Goal: Task Accomplishment & Management: Use online tool/utility

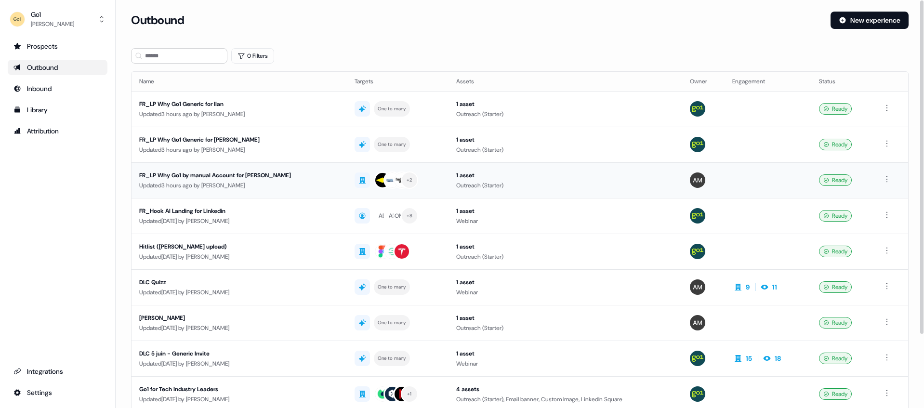
click at [219, 173] on div "FR_LP Why Go1 by manual Account for [PERSON_NAME]" at bounding box center [239, 176] width 200 height 10
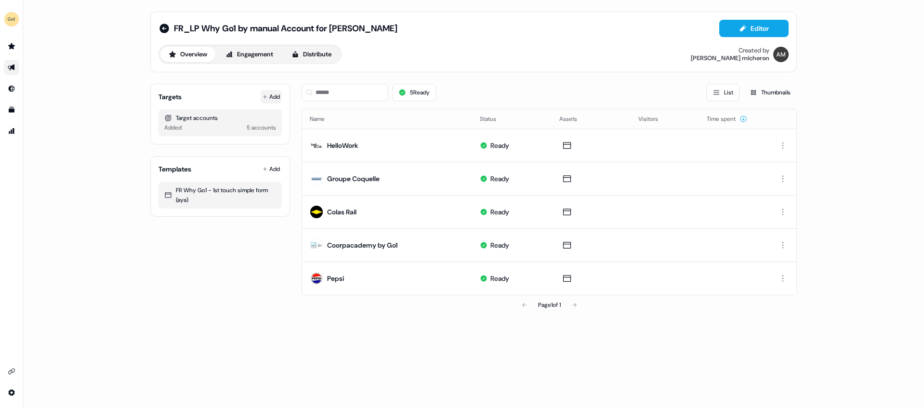
click at [273, 99] on button "Add" at bounding box center [271, 96] width 21 height 13
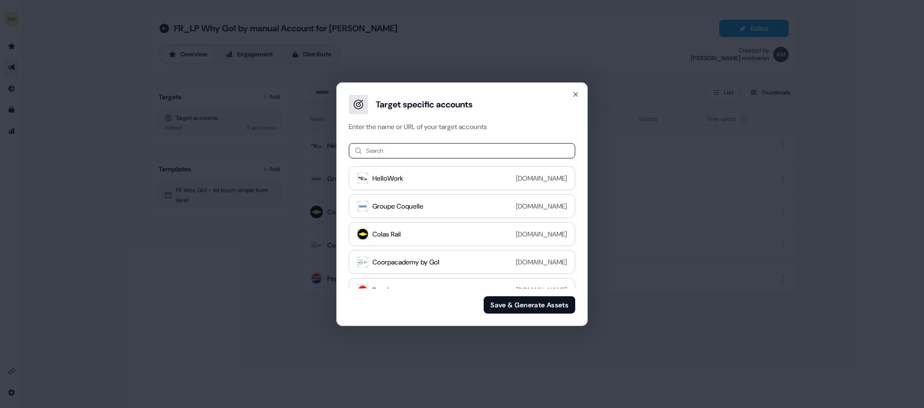
type input "*"
type input "*********"
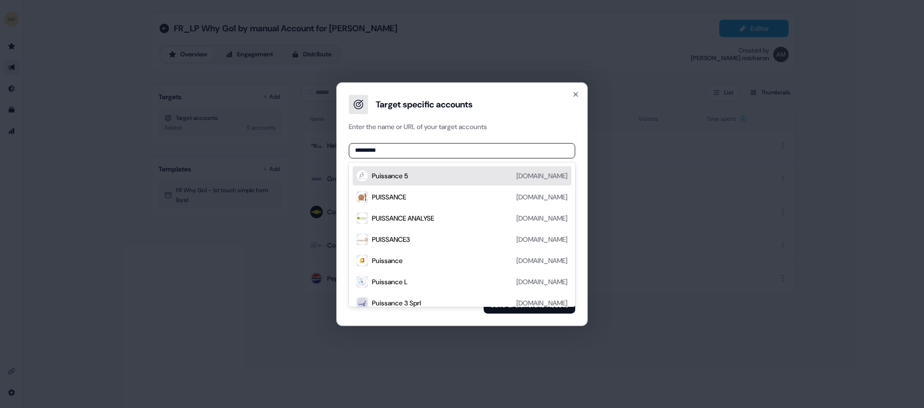
click at [477, 175] on div "Puissance 5 [DOMAIN_NAME]" at bounding box center [470, 176] width 196 height 12
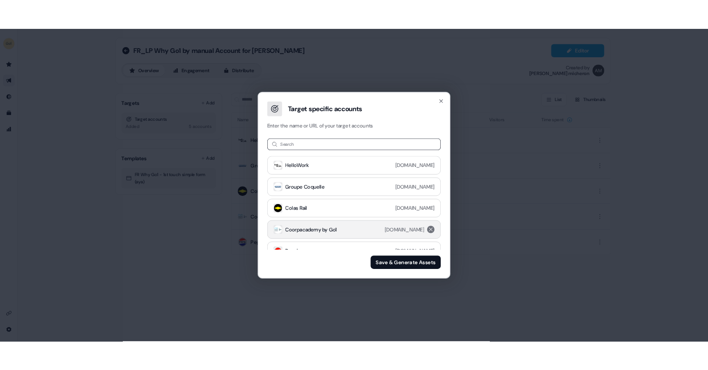
scroll to position [41, 0]
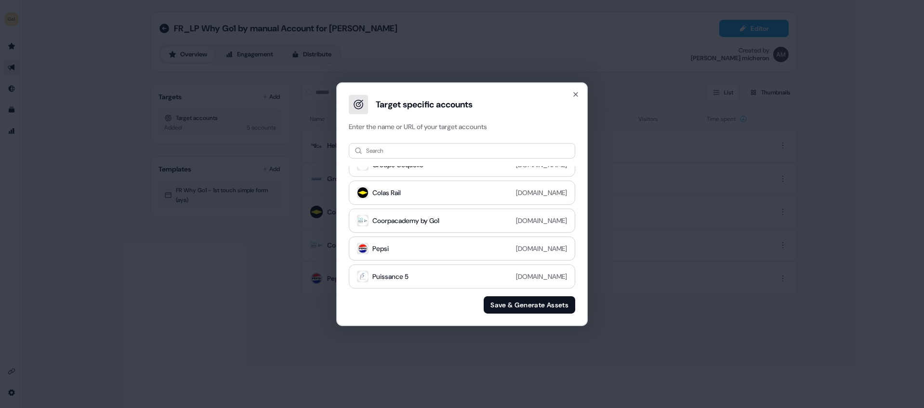
click at [512, 289] on div "Search HelloWork [DOMAIN_NAME] Groupe Coquelle [DOMAIN_NAME] Colas Rail [DOMAIN…" at bounding box center [461, 228] width 249 height 194
click at [515, 281] on div "Puissance 5 [DOMAIN_NAME]" at bounding box center [462, 276] width 181 height 12
click at [518, 306] on button "Save & Generate Assets" at bounding box center [530, 304] width 92 height 17
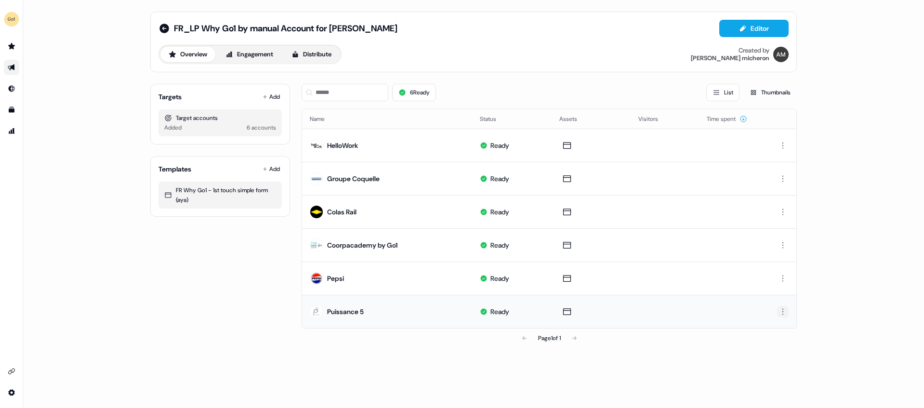
click at [786, 312] on html "For the best experience switch devices to a bigger screen. Go to [DOMAIN_NAME] …" at bounding box center [462, 204] width 924 height 408
click at [542, 311] on html "For the best experience switch devices to a bigger screen. Go to [DOMAIN_NAME] …" at bounding box center [462, 204] width 924 height 408
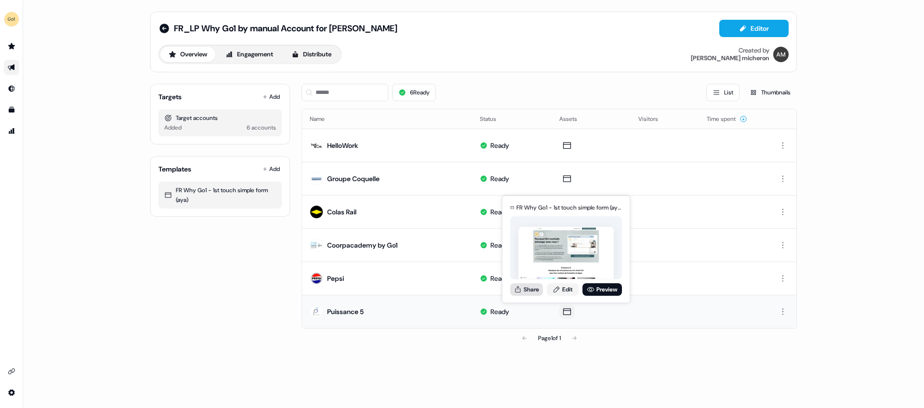
click at [526, 289] on button "Share" at bounding box center [526, 289] width 33 height 13
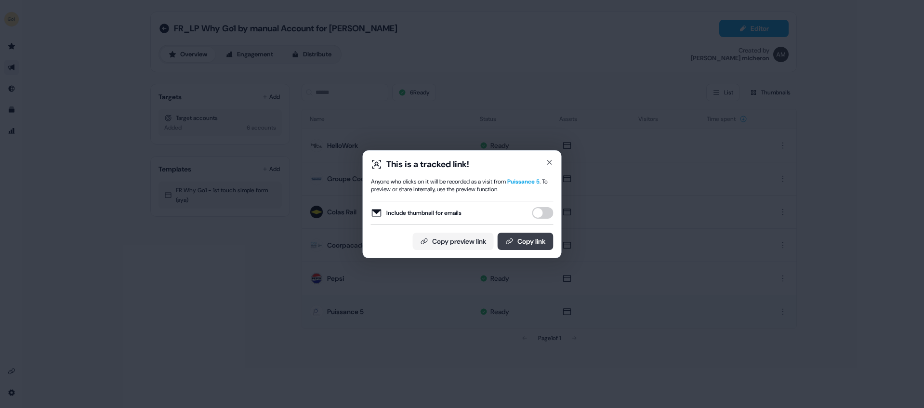
click at [519, 236] on button "Copy link" at bounding box center [526, 241] width 56 height 17
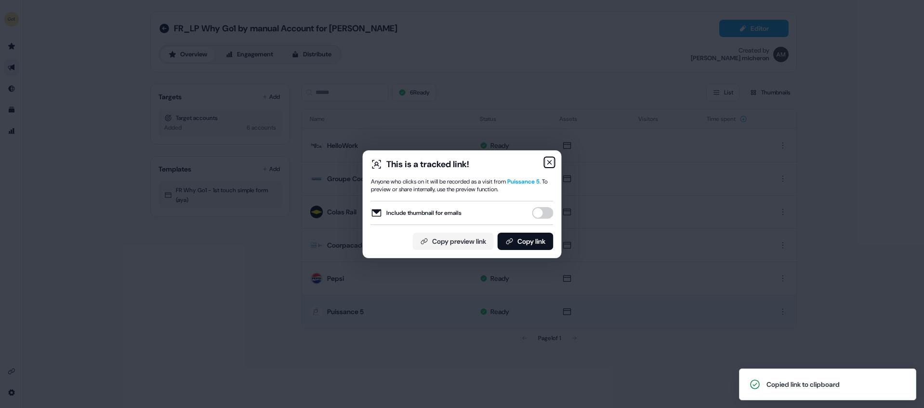
click at [549, 161] on icon "button" at bounding box center [550, 162] width 4 height 4
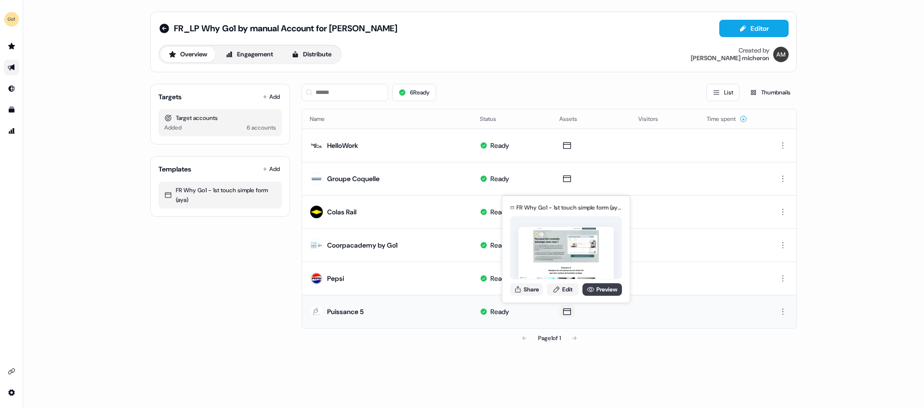
click at [587, 289] on icon at bounding box center [591, 290] width 8 height 8
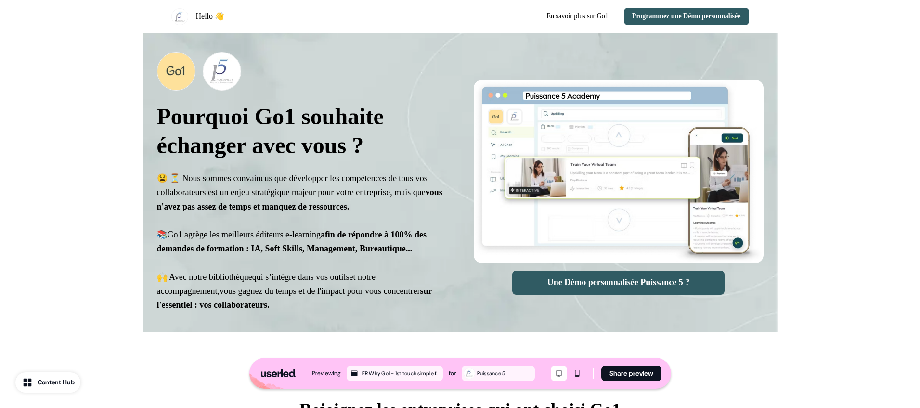
select select "**"
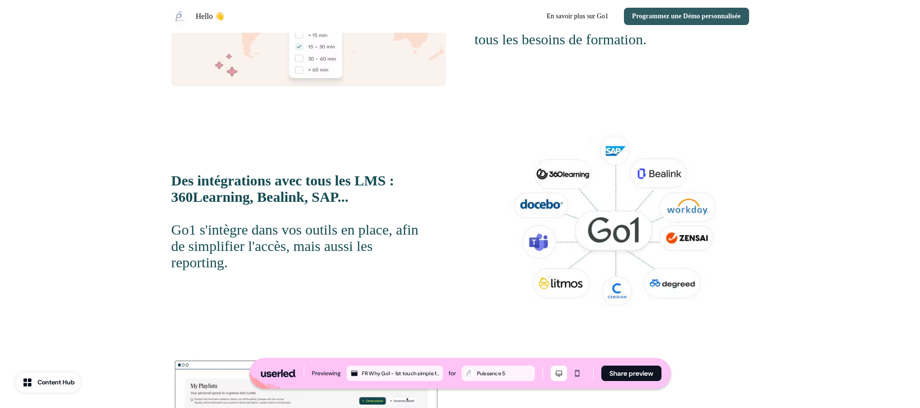
scroll to position [936, 0]
